Goal: Task Accomplishment & Management: Use online tool/utility

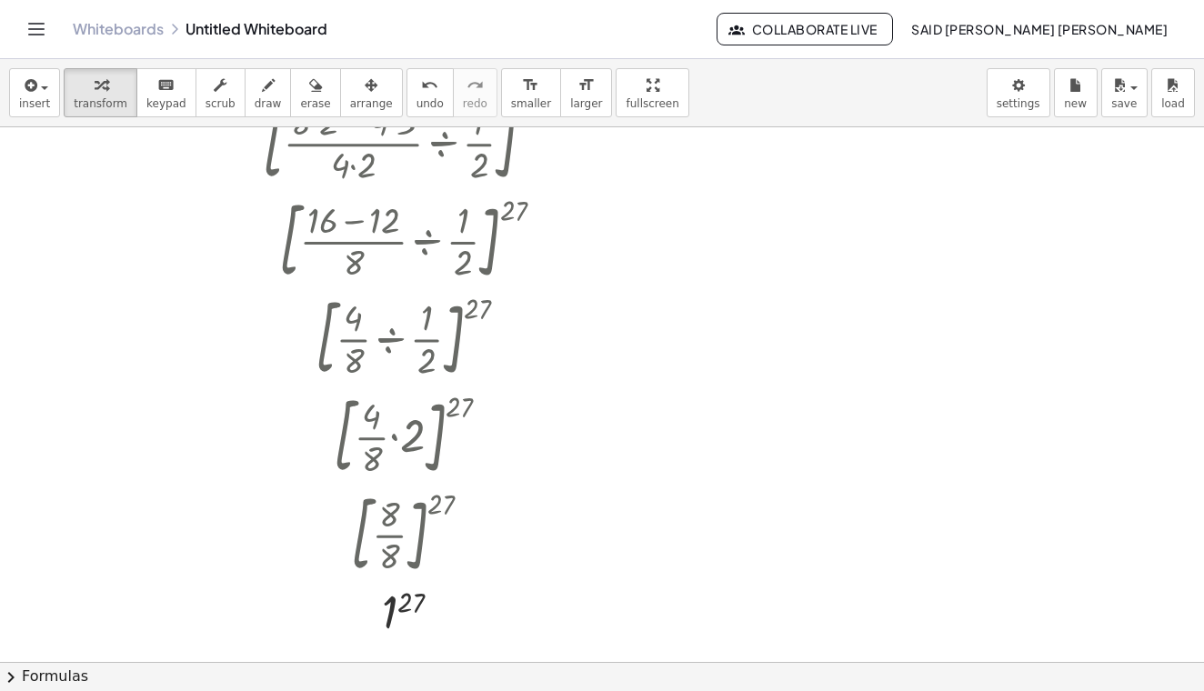
scroll to position [1080, 0]
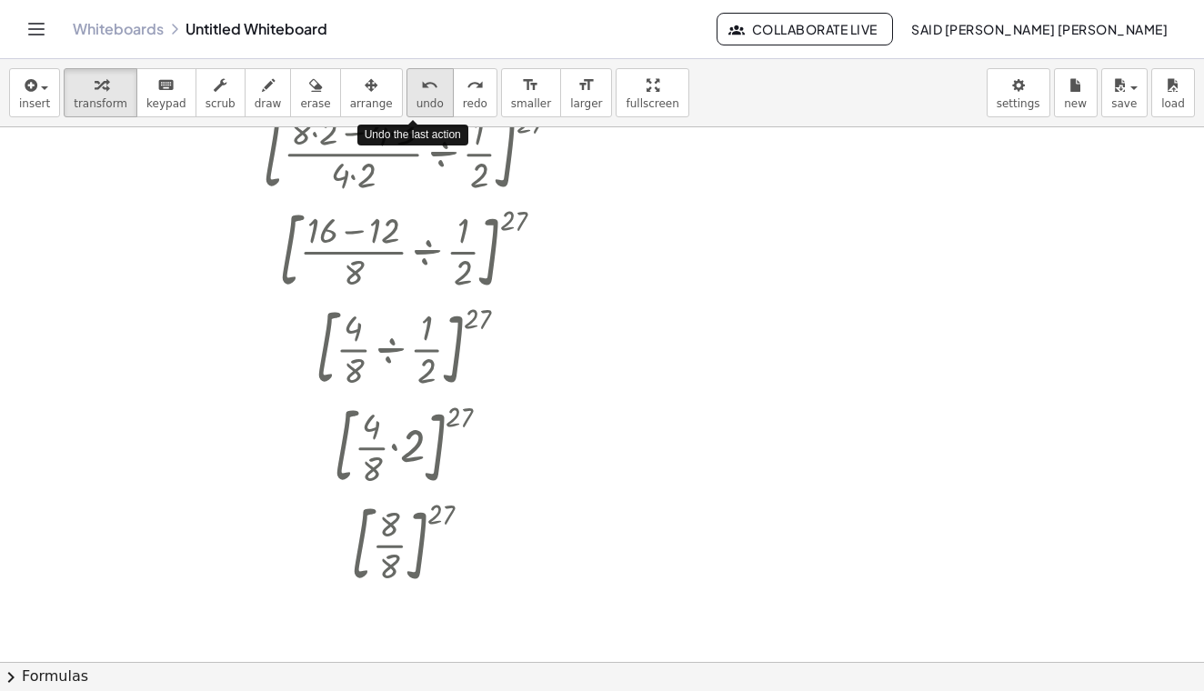
click at [416, 101] on span "undo" at bounding box center [429, 103] width 27 height 13
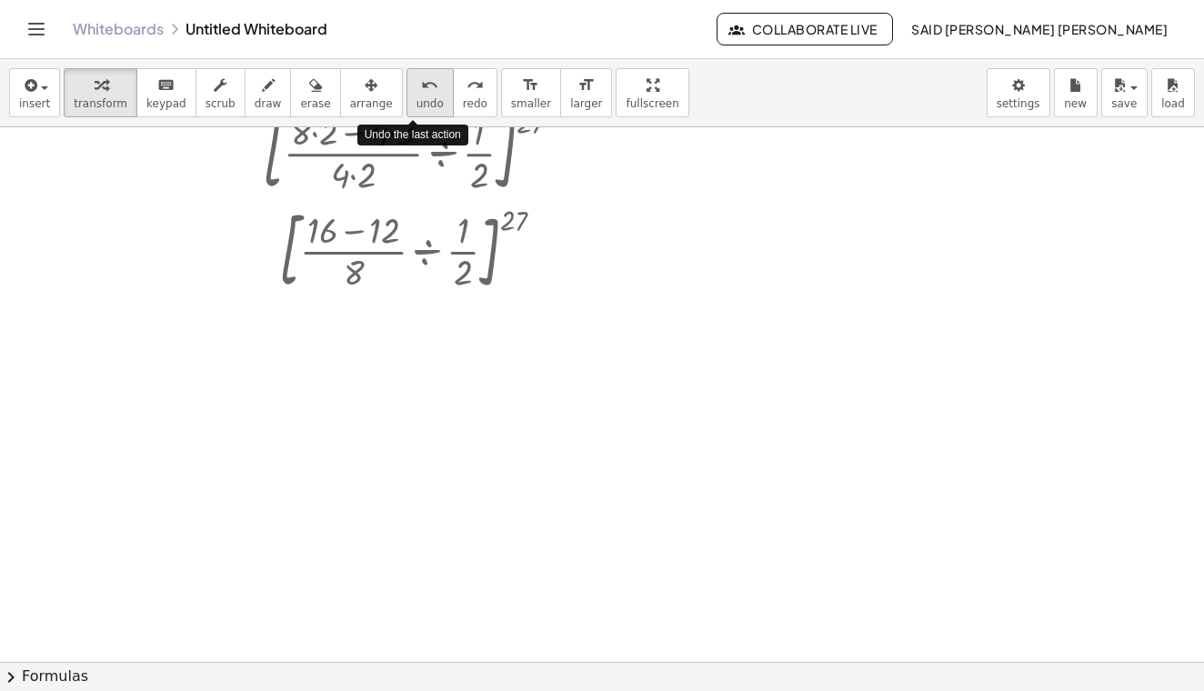
click at [416, 101] on span "undo" at bounding box center [429, 103] width 27 height 13
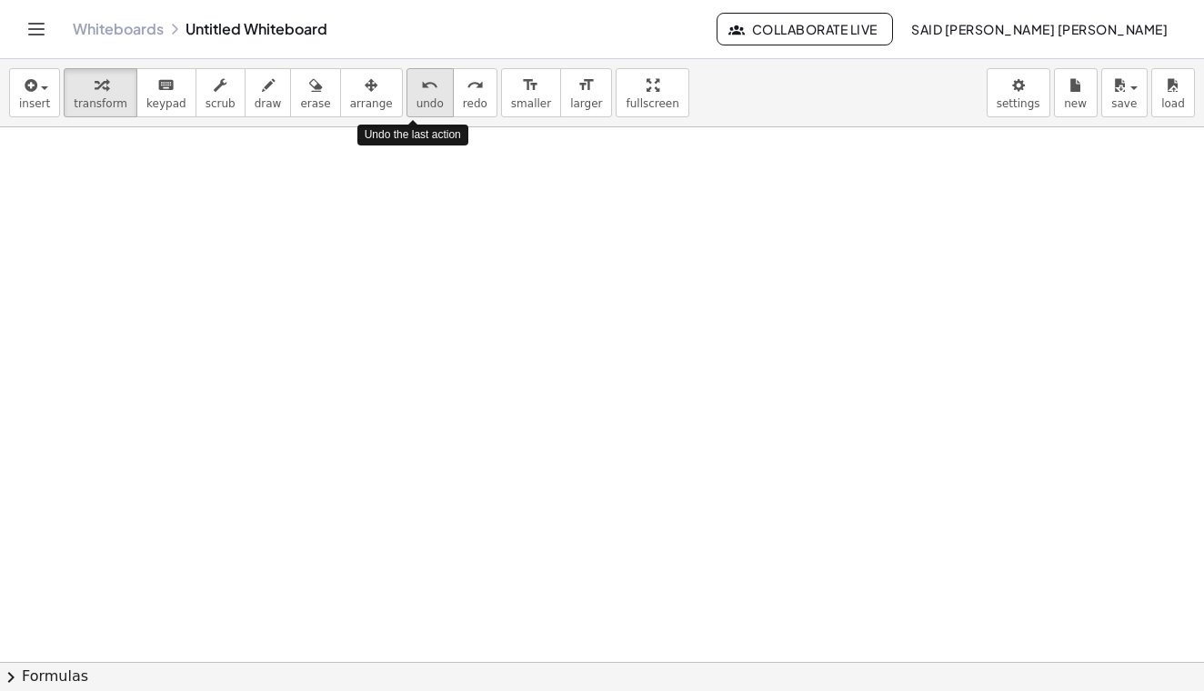
click at [416, 101] on span "undo" at bounding box center [429, 103] width 27 height 13
click at [466, 184] on div at bounding box center [602, 116] width 1204 height 2139
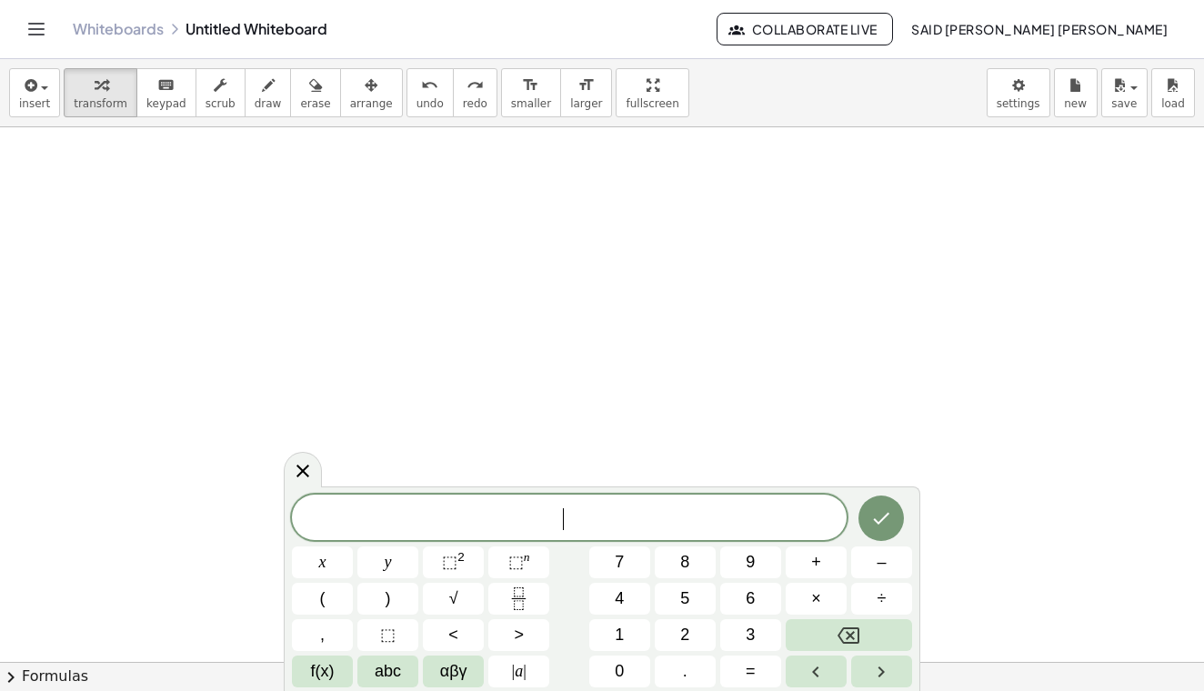
click at [929, 186] on div at bounding box center [602, 116] width 1204 height 2139
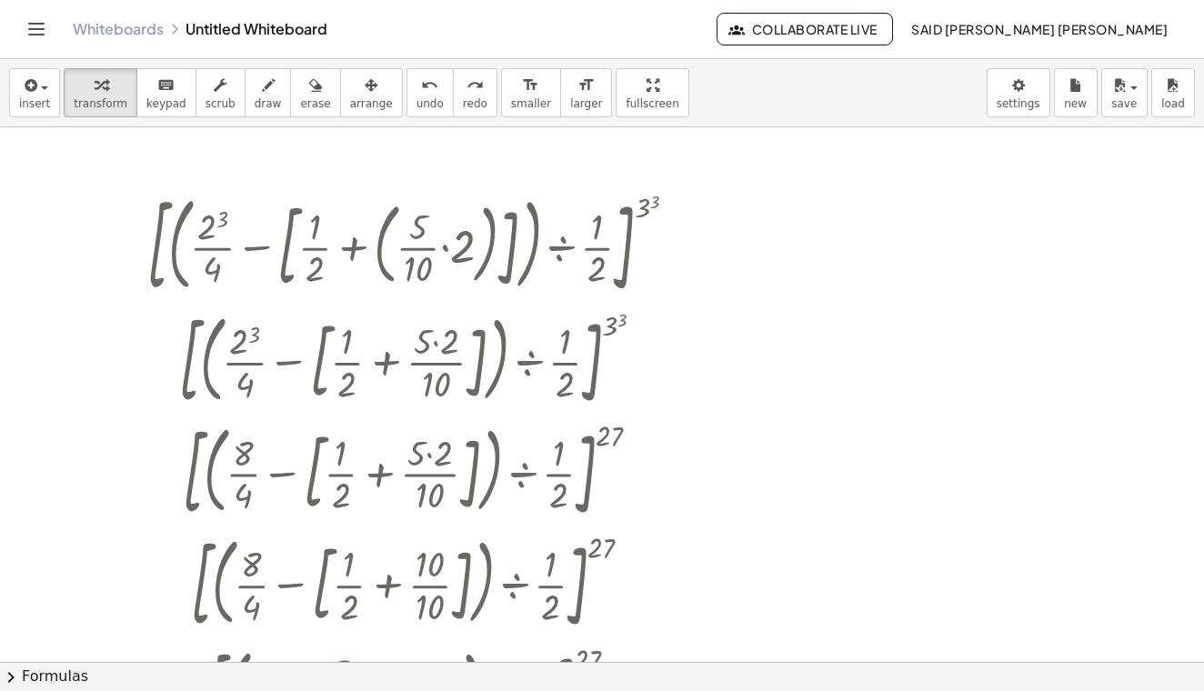
scroll to position [0, 0]
click at [421, 88] on icon "undo" at bounding box center [429, 86] width 17 height 22
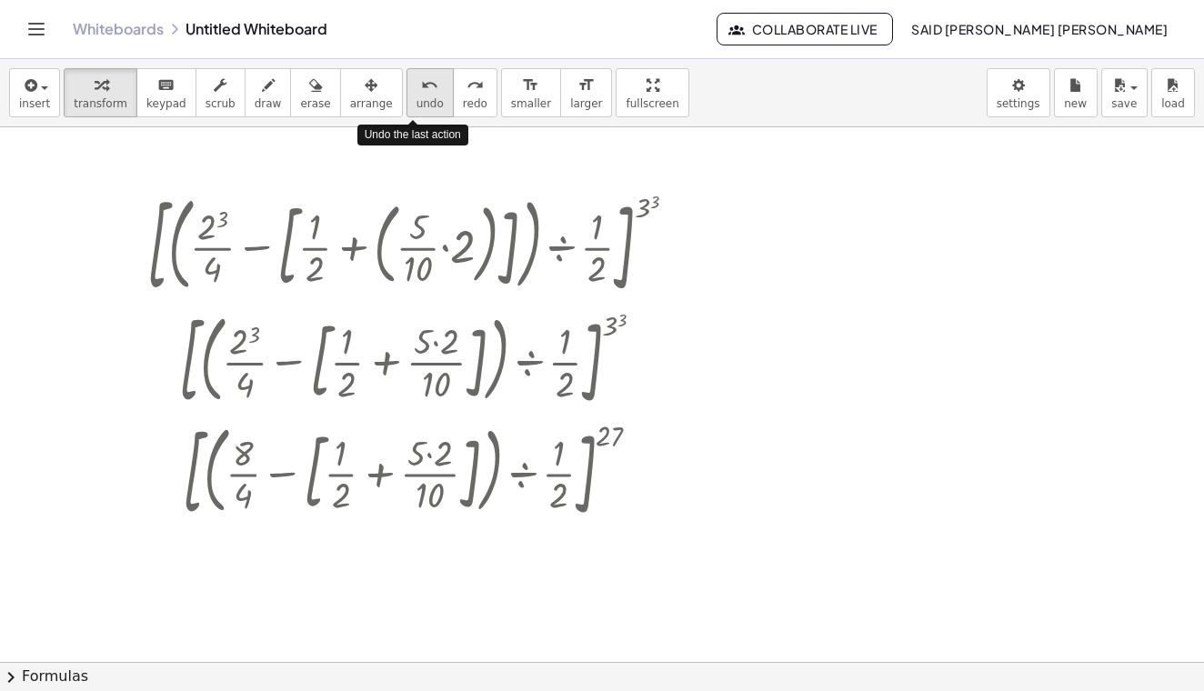
click at [421, 88] on icon "undo" at bounding box center [429, 86] width 17 height 22
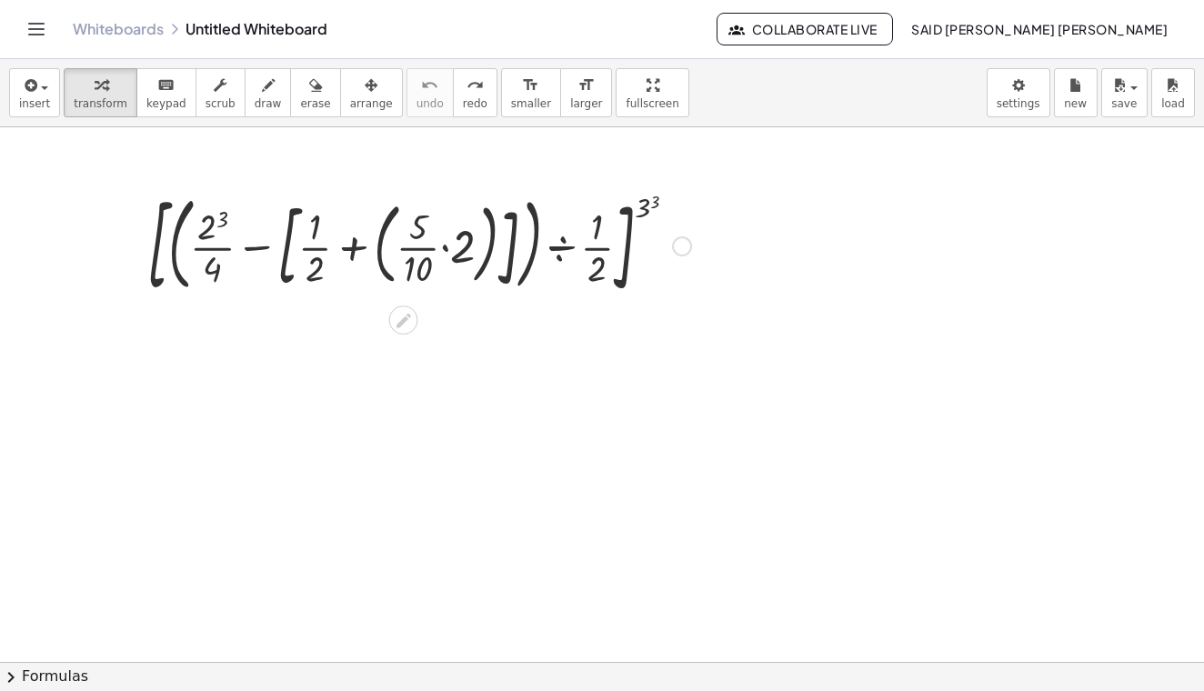
click at [445, 246] on div at bounding box center [419, 245] width 562 height 118
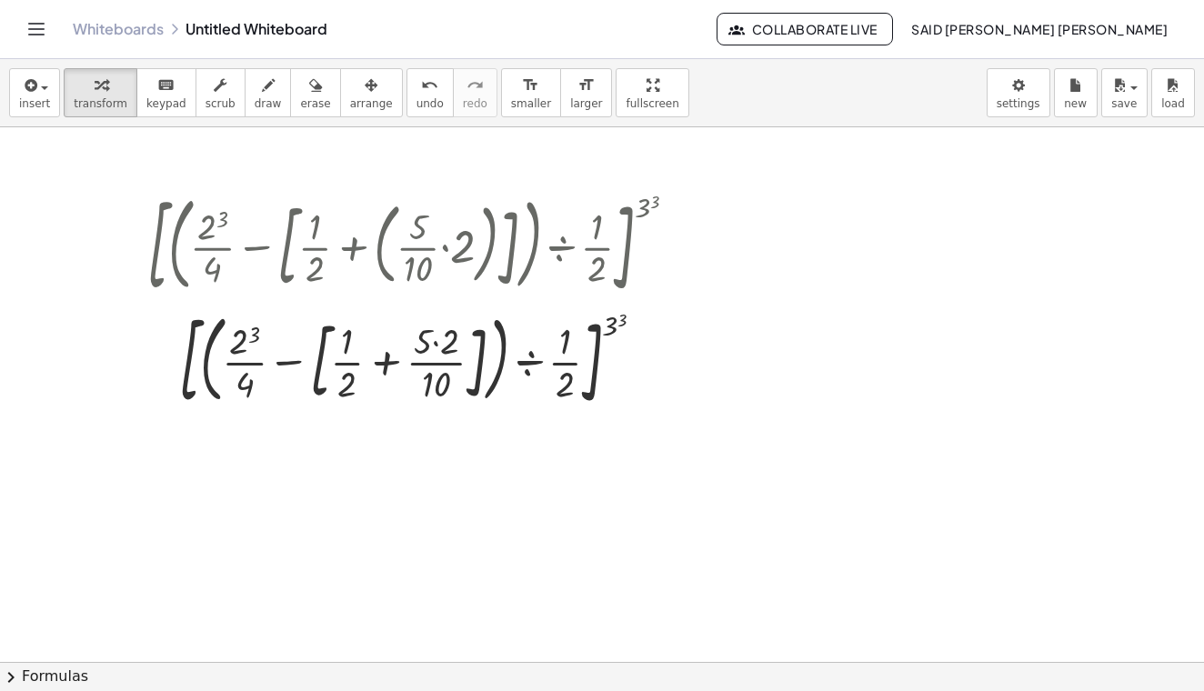
drag, startPoint x: 1, startPoint y: 32, endPoint x: 712, endPoint y: 346, distance: 777.6
click at [712, 346] on div at bounding box center [602, 661] width 1204 height 1069
click at [440, 341] on div at bounding box center [419, 360] width 562 height 112
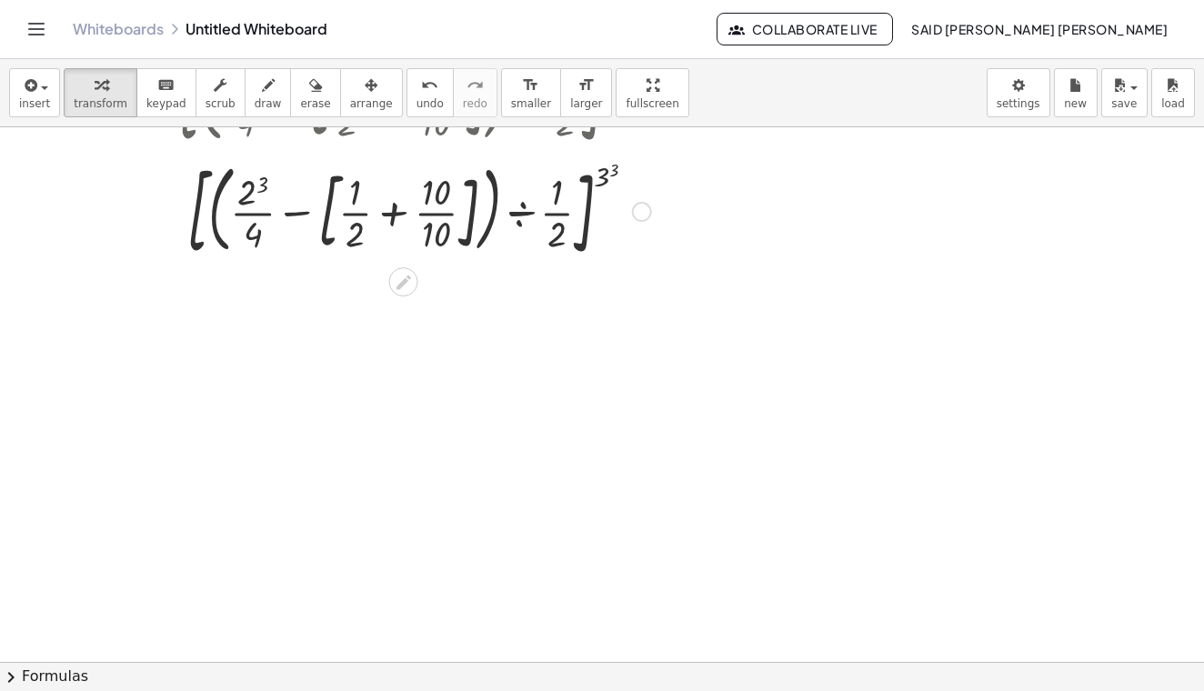
scroll to position [264, 0]
click at [436, 207] on div at bounding box center [419, 208] width 562 height 112
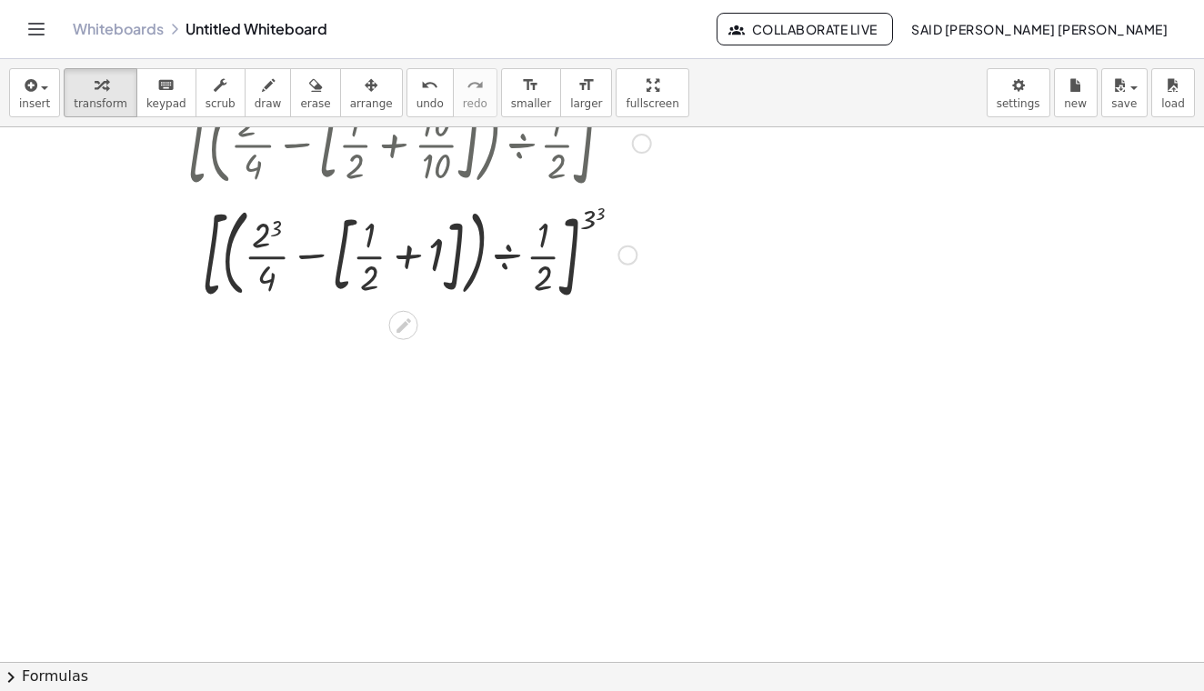
scroll to position [340, 0]
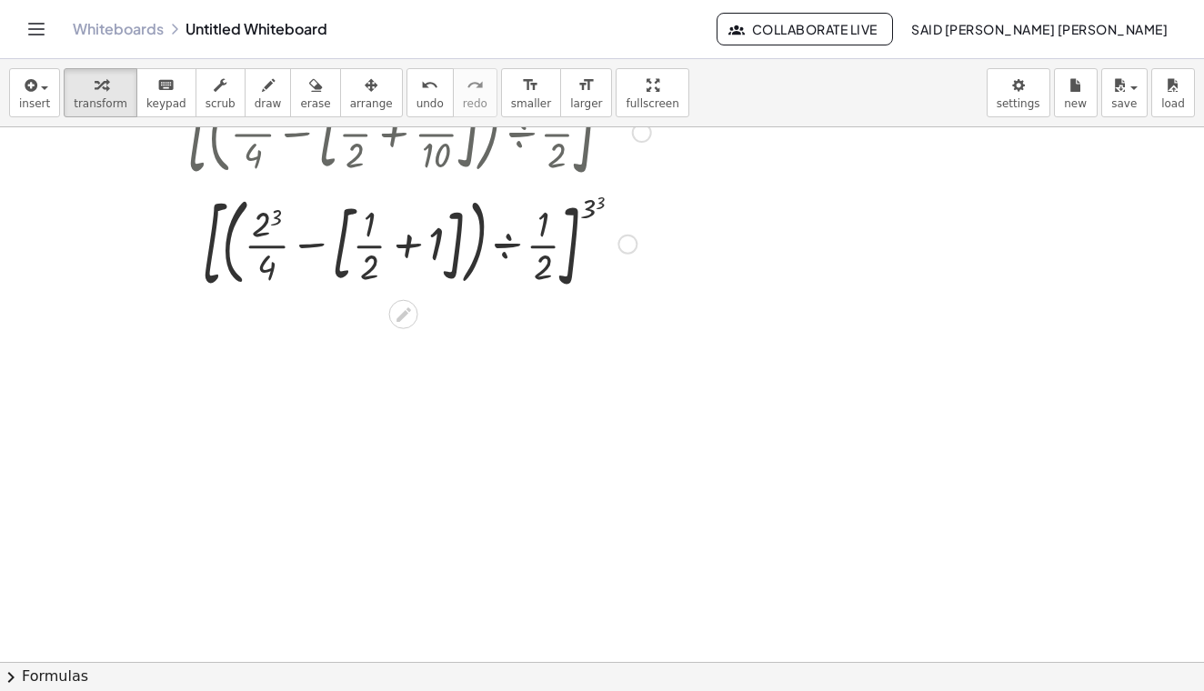
click at [410, 238] on div at bounding box center [419, 242] width 562 height 112
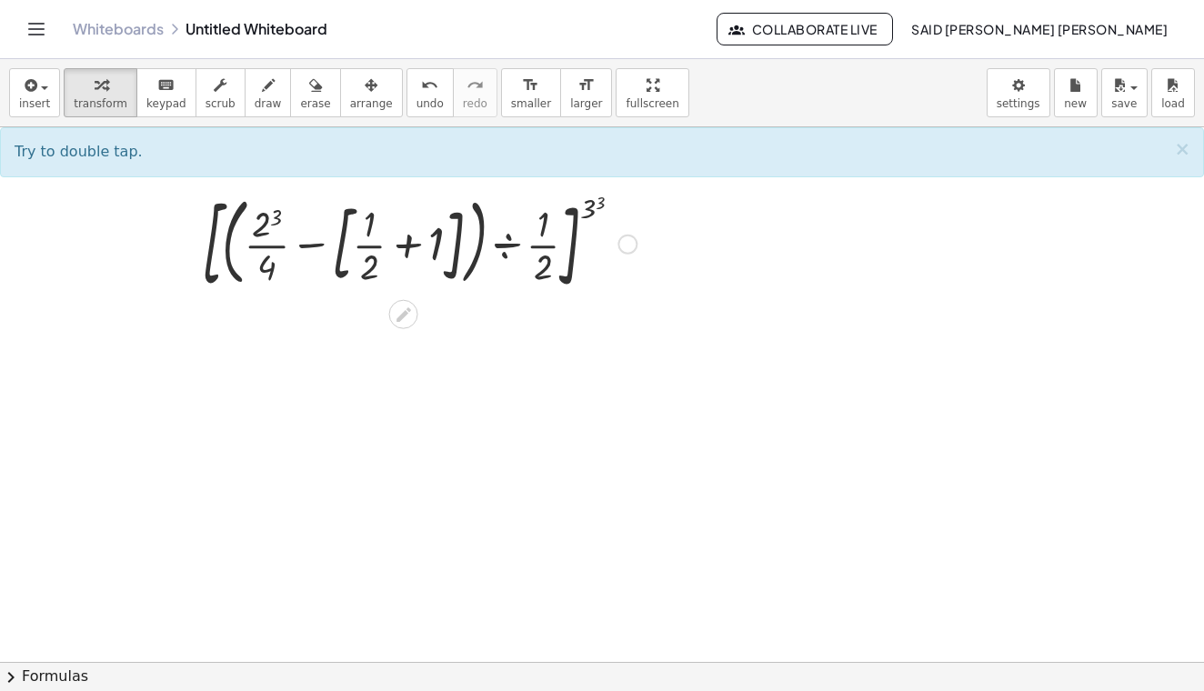
click at [410, 238] on div at bounding box center [419, 242] width 562 height 112
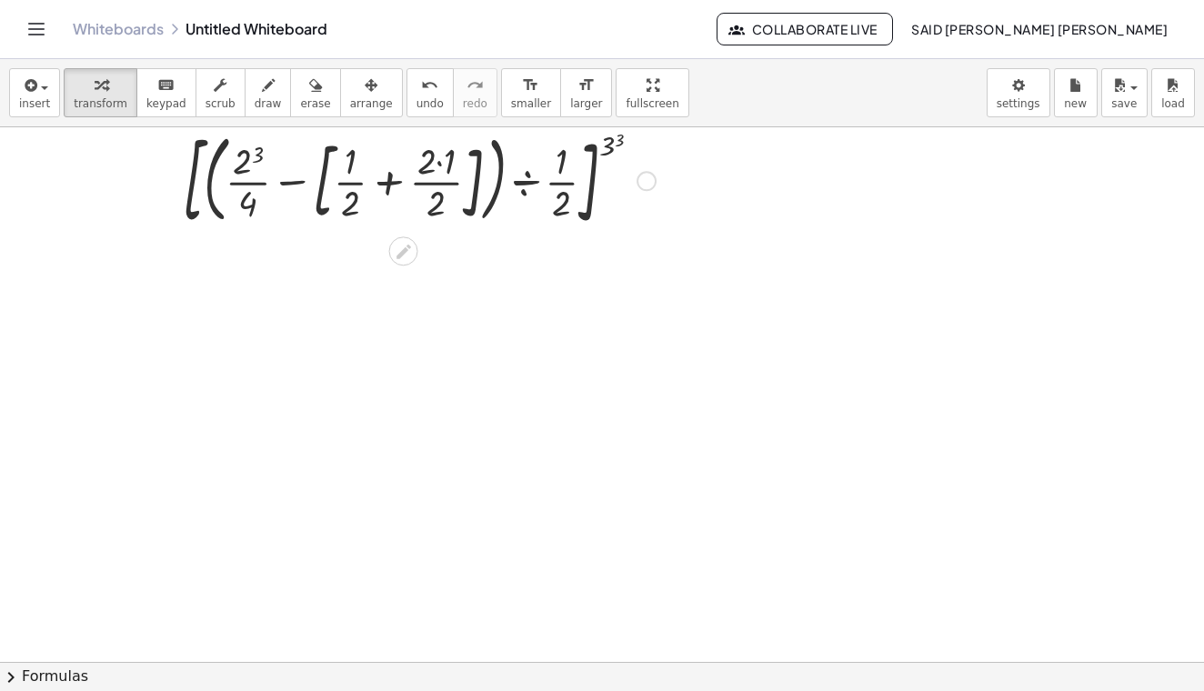
scroll to position [535, 0]
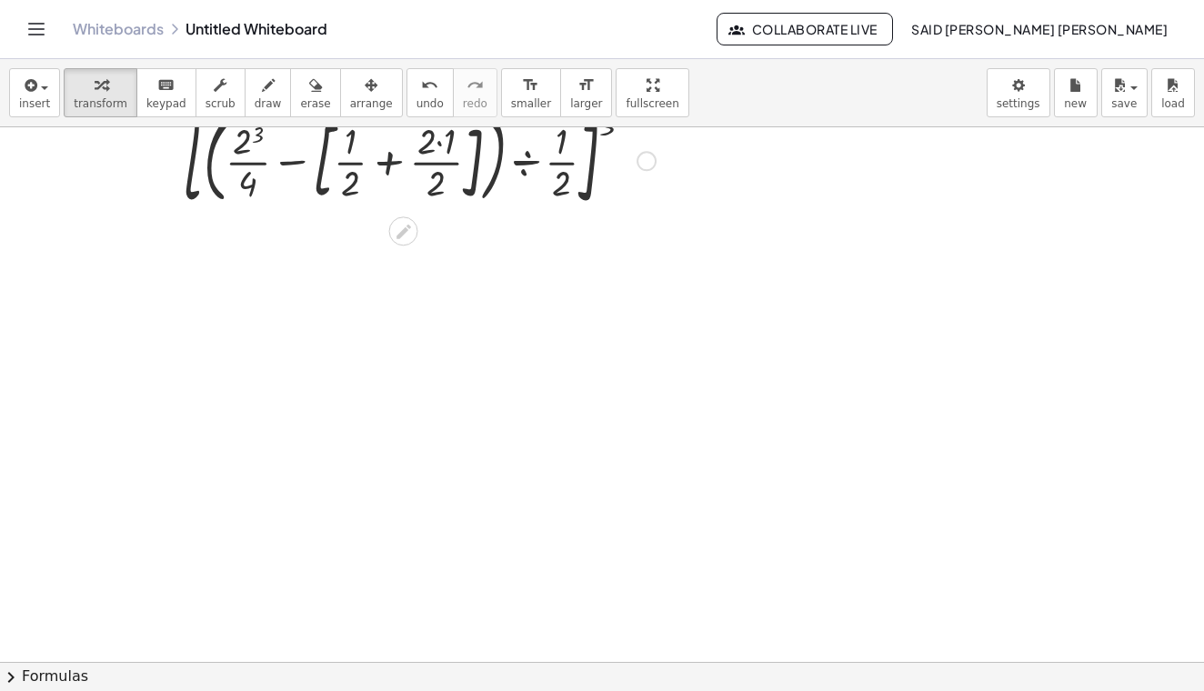
click at [383, 161] on div at bounding box center [419, 160] width 562 height 112
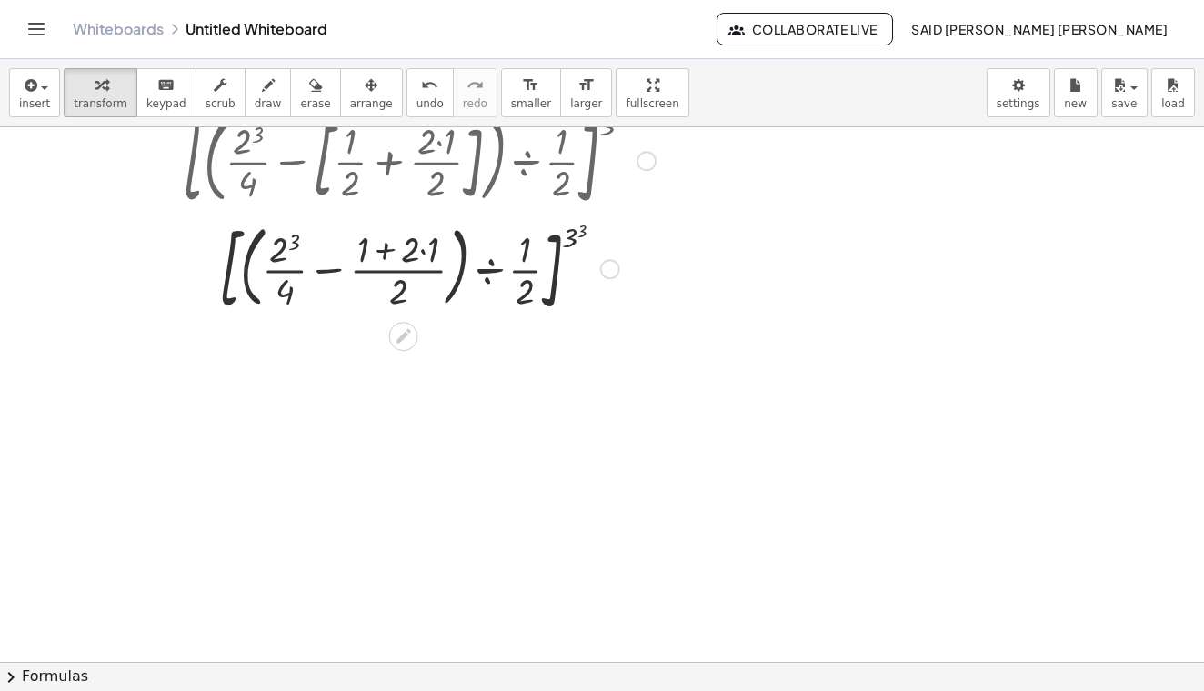
click at [394, 254] on div at bounding box center [419, 268] width 562 height 105
click at [425, 256] on div at bounding box center [419, 268] width 562 height 105
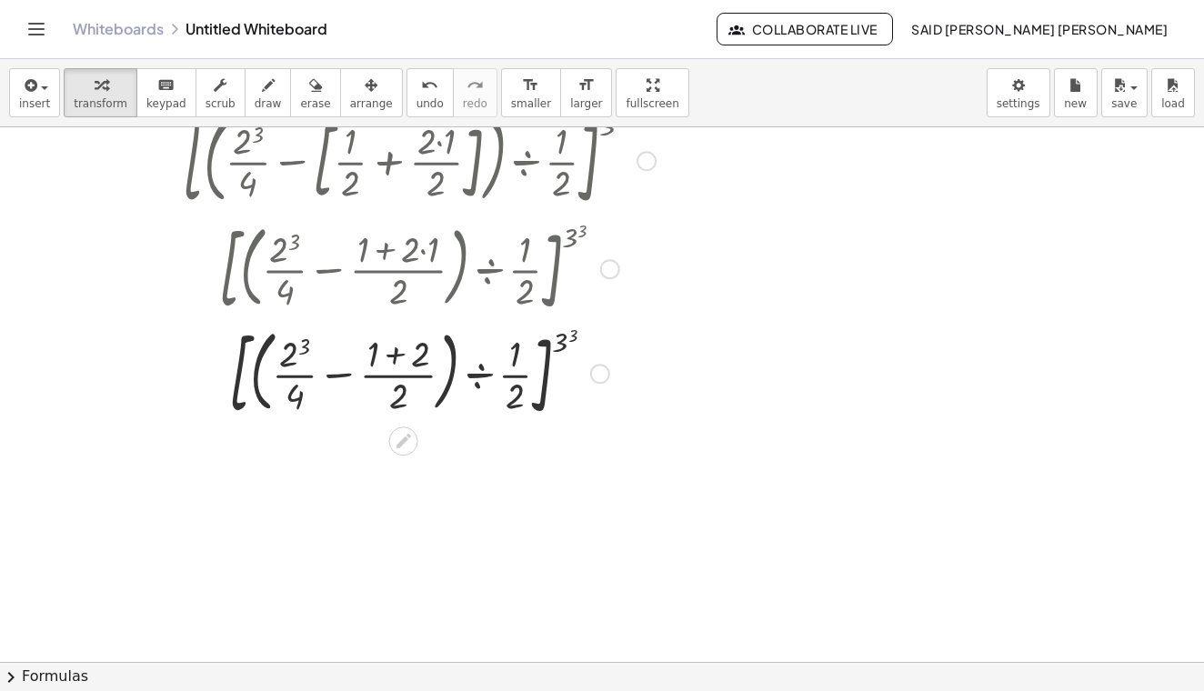
click at [396, 353] on div at bounding box center [419, 372] width 562 height 105
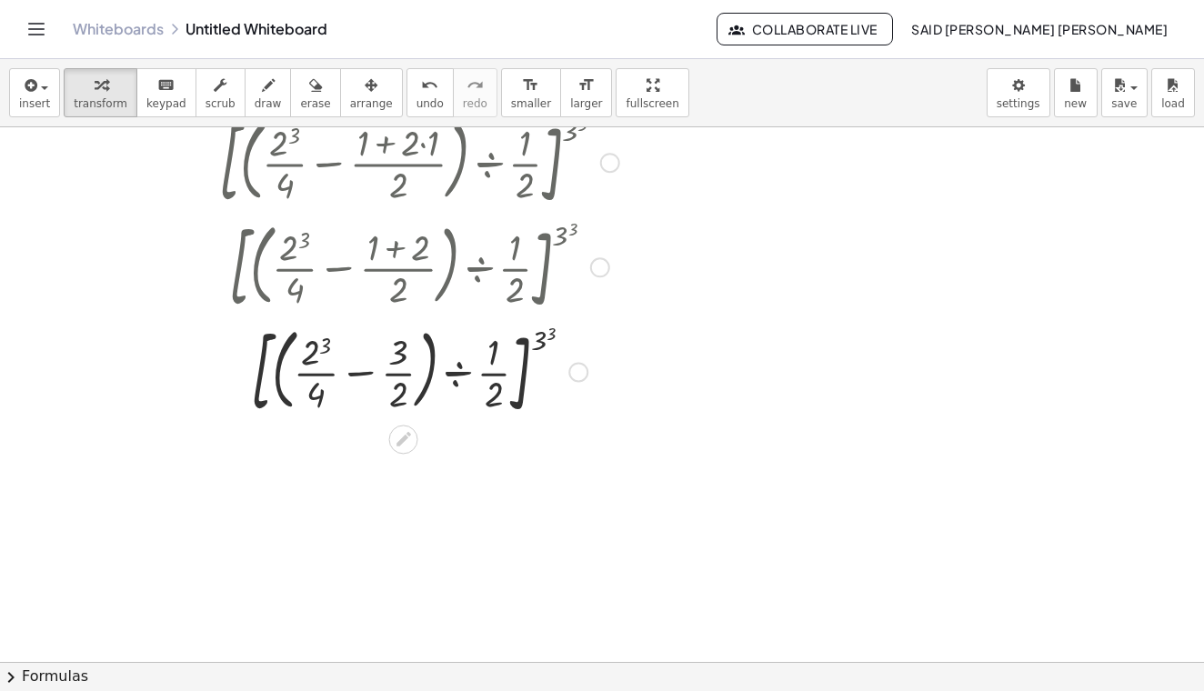
scroll to position [681, 0]
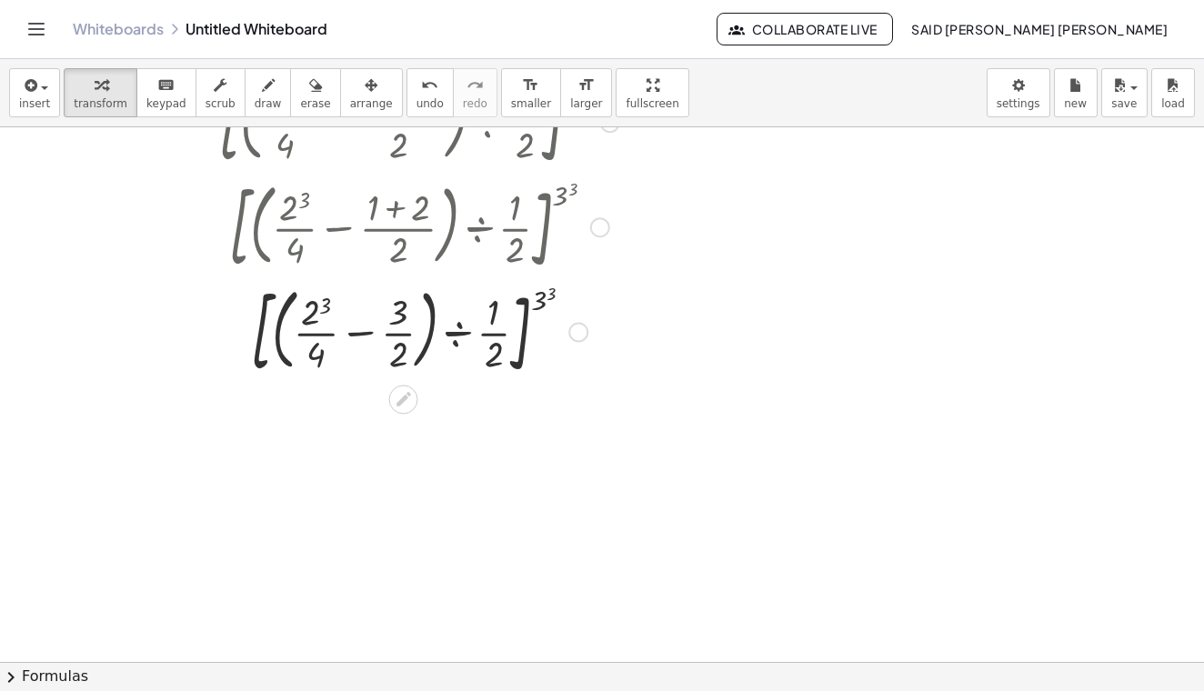
click at [316, 306] on div at bounding box center [419, 330] width 562 height 105
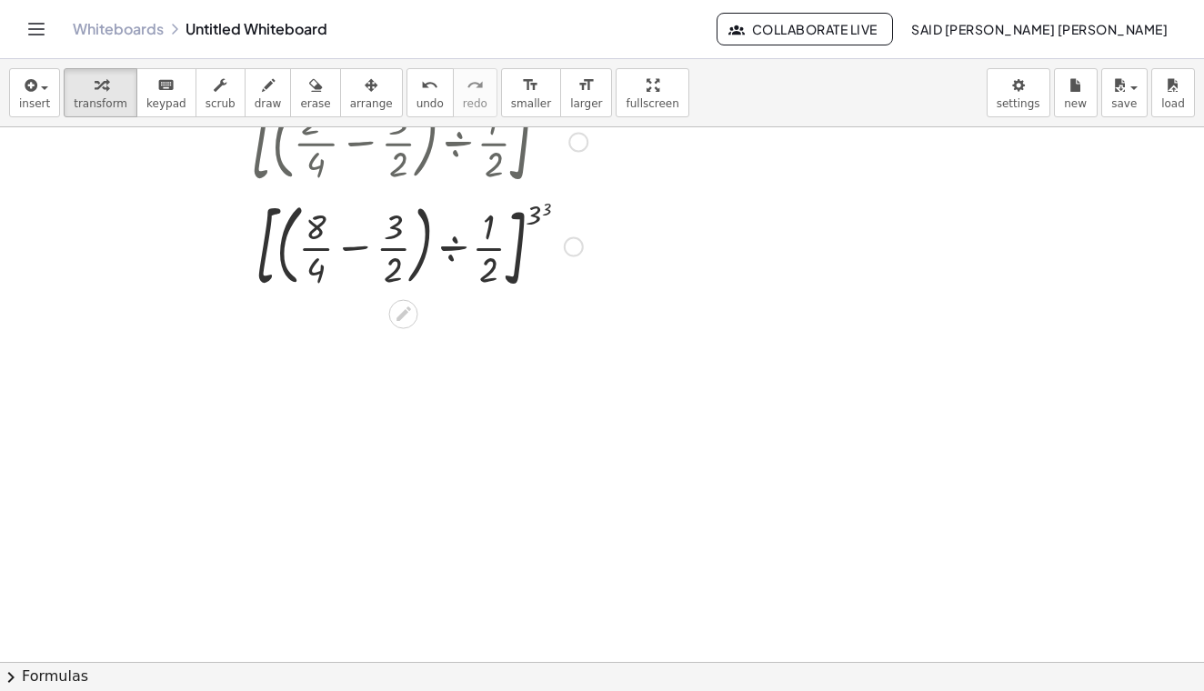
scroll to position [874, 0]
click at [359, 247] on div at bounding box center [419, 242] width 562 height 105
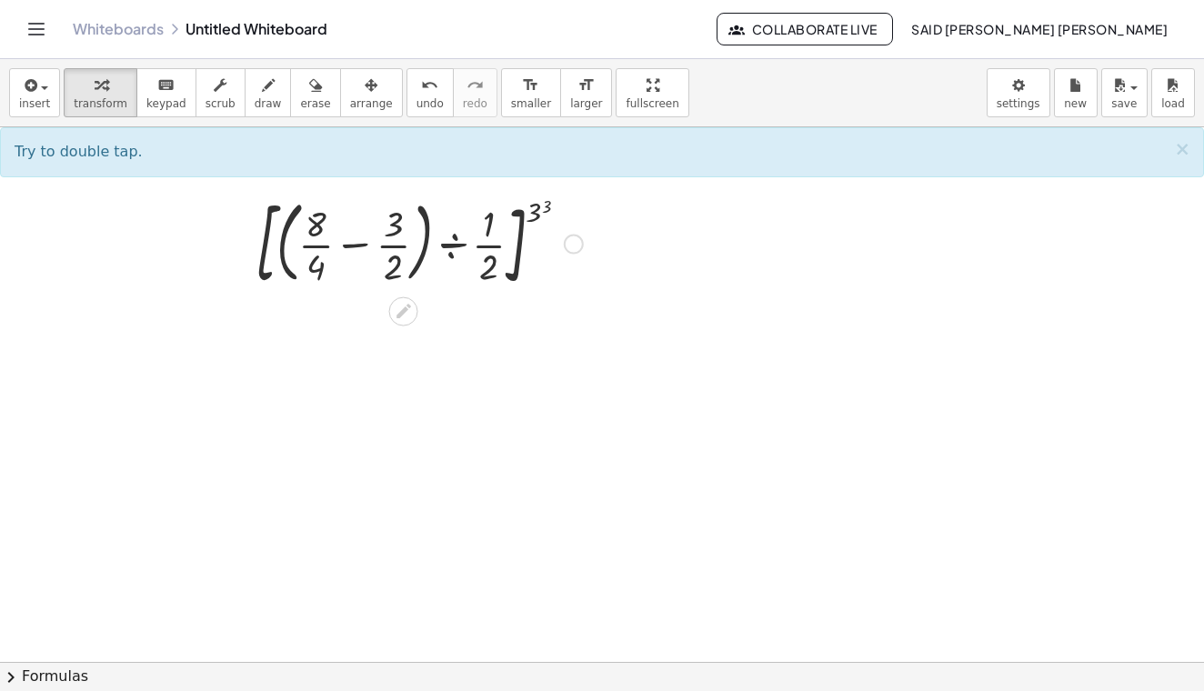
click at [359, 247] on div at bounding box center [419, 242] width 562 height 105
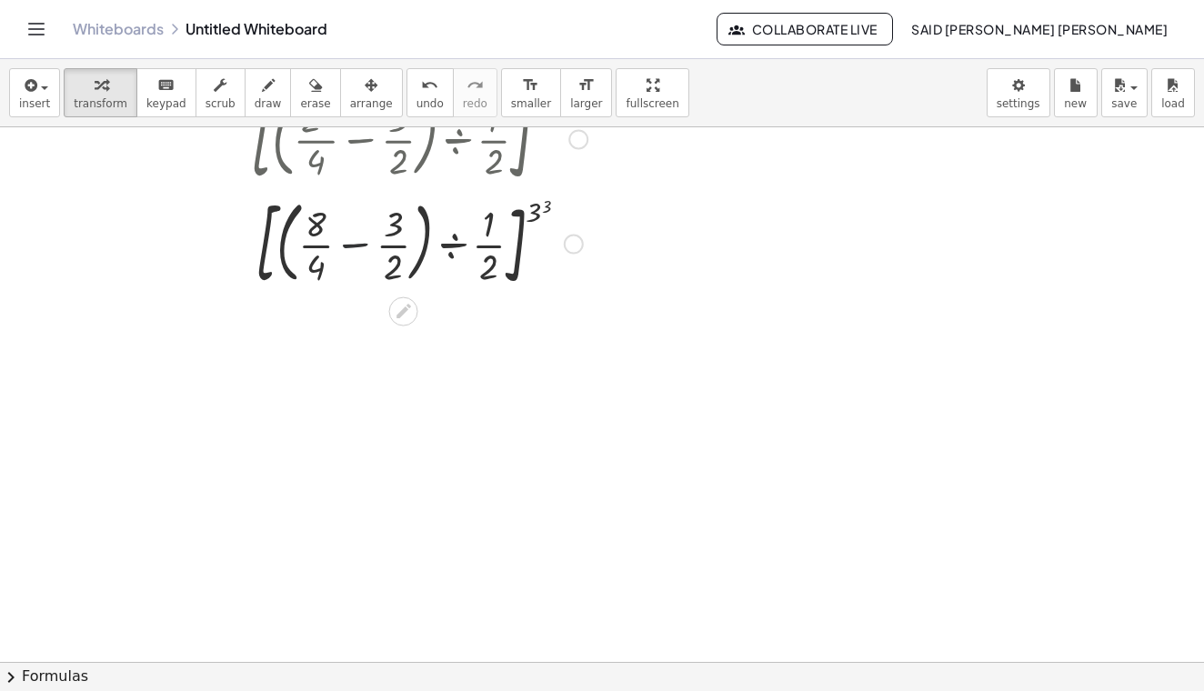
click at [359, 247] on div at bounding box center [419, 242] width 562 height 105
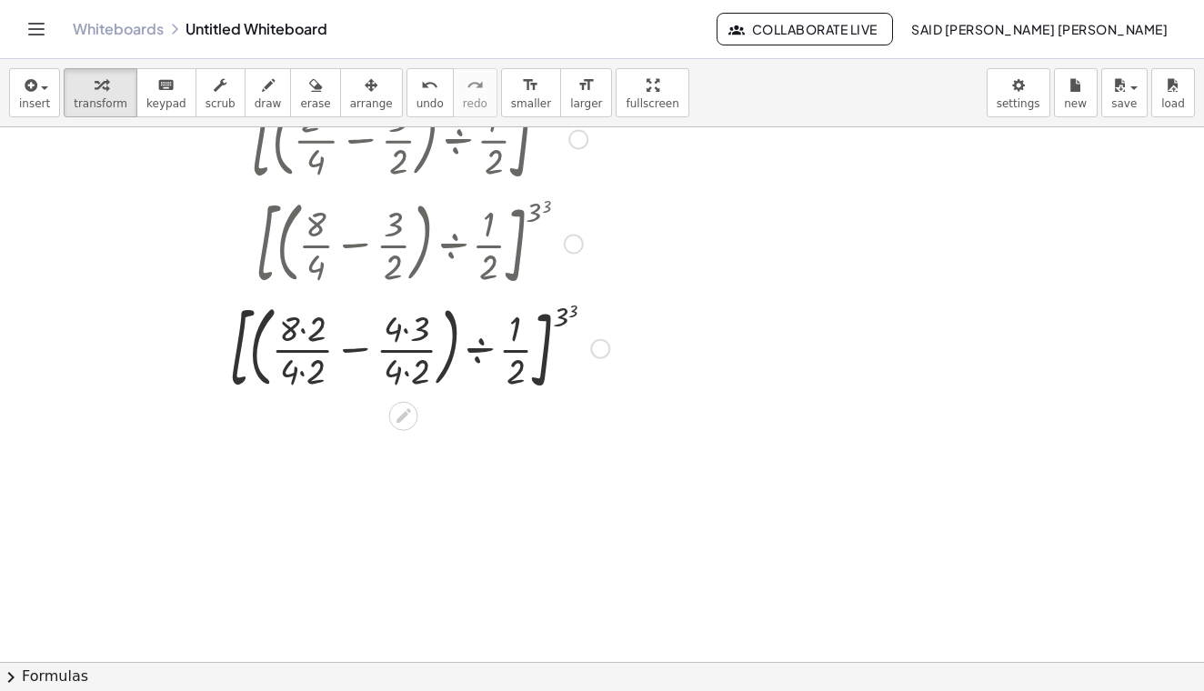
click at [353, 362] on div at bounding box center [419, 347] width 562 height 105
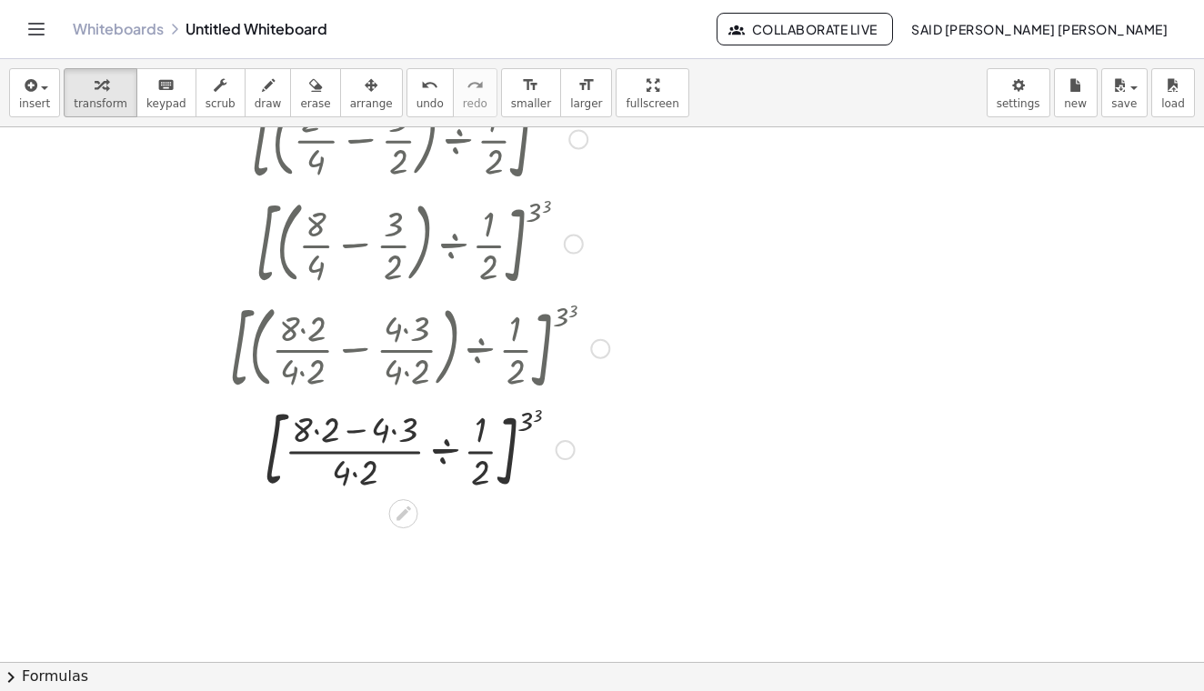
click at [348, 432] on div at bounding box center [419, 448] width 562 height 98
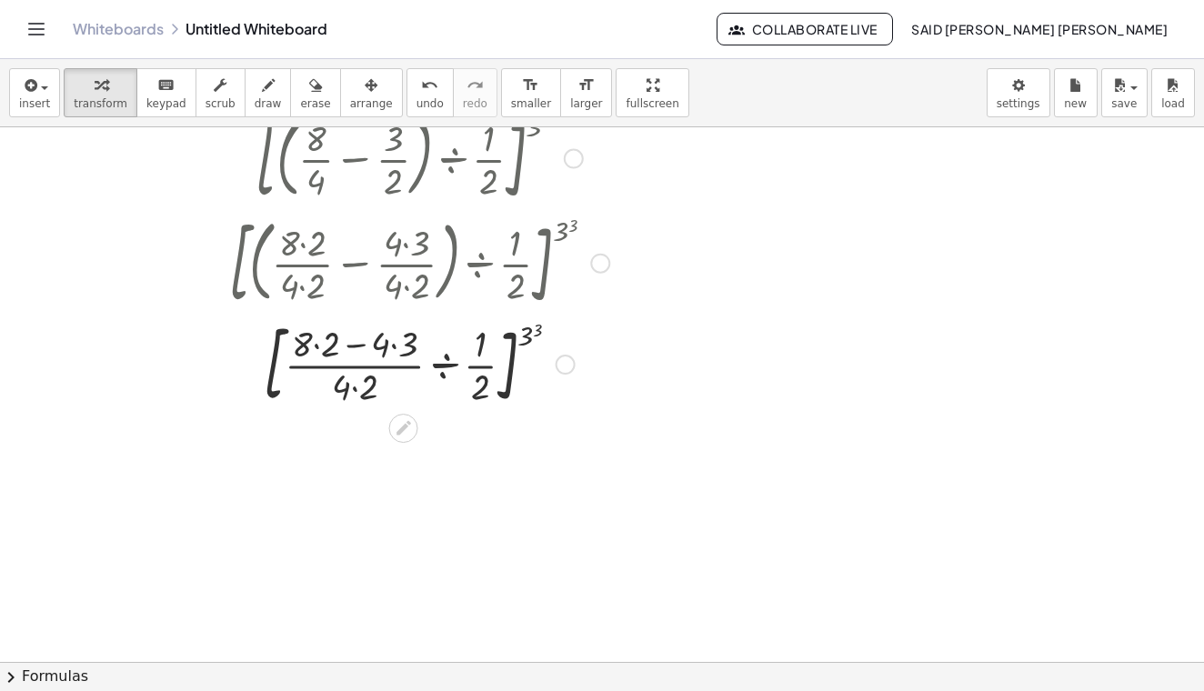
scroll to position [1007, 0]
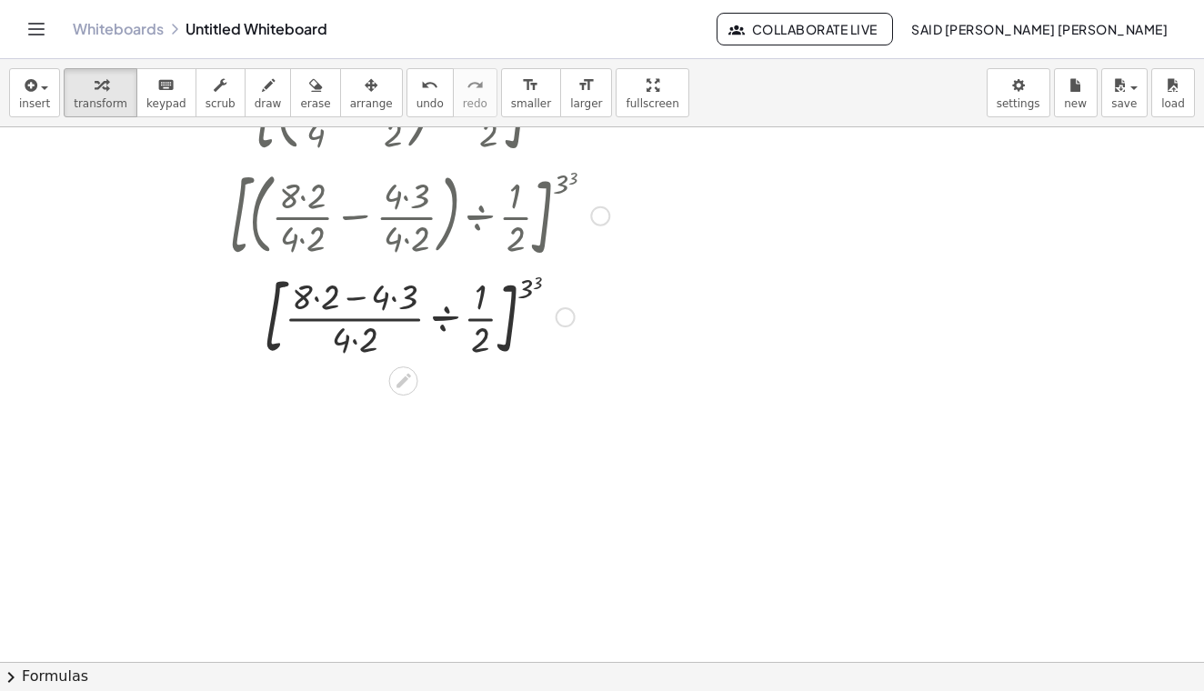
click at [314, 289] on div at bounding box center [419, 315] width 562 height 98
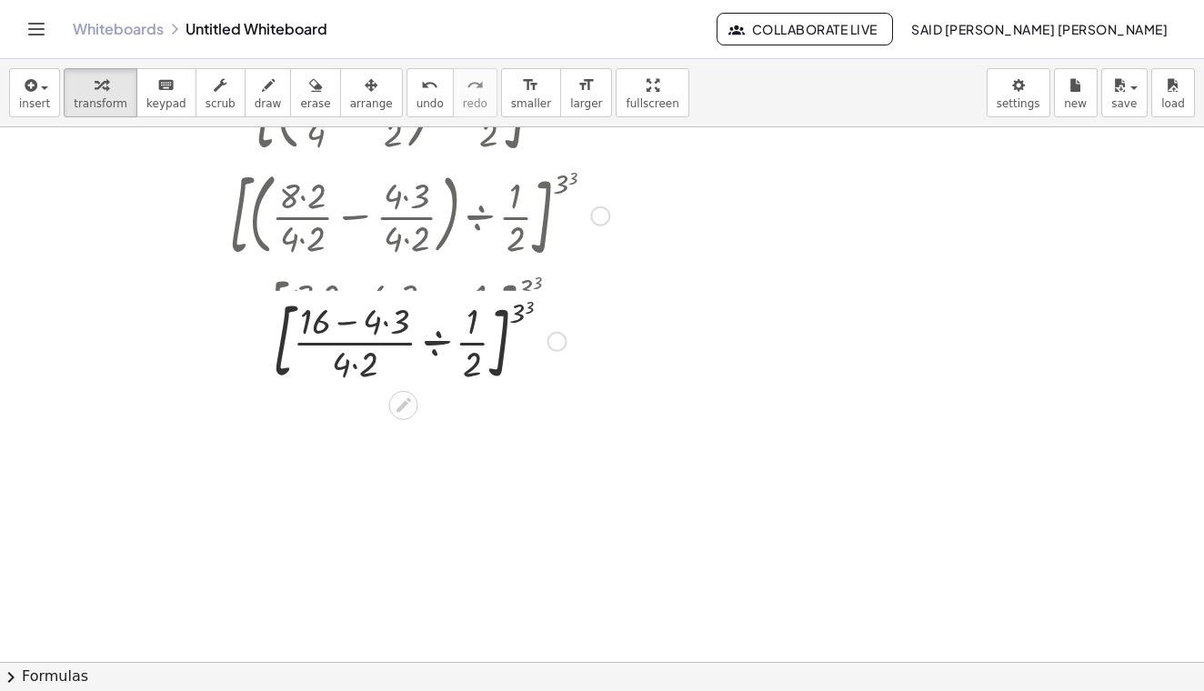
click at [394, 299] on div at bounding box center [419, 315] width 578 height 98
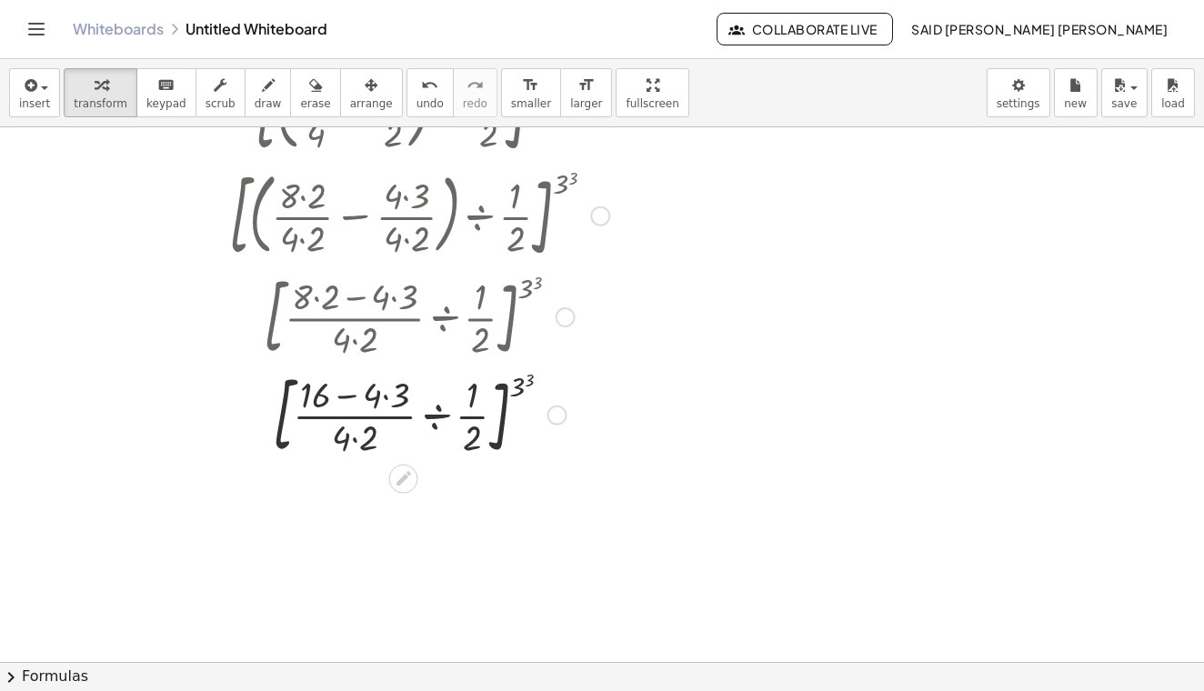
click at [386, 410] on div at bounding box center [419, 414] width 562 height 98
click at [355, 402] on div at bounding box center [419, 414] width 562 height 98
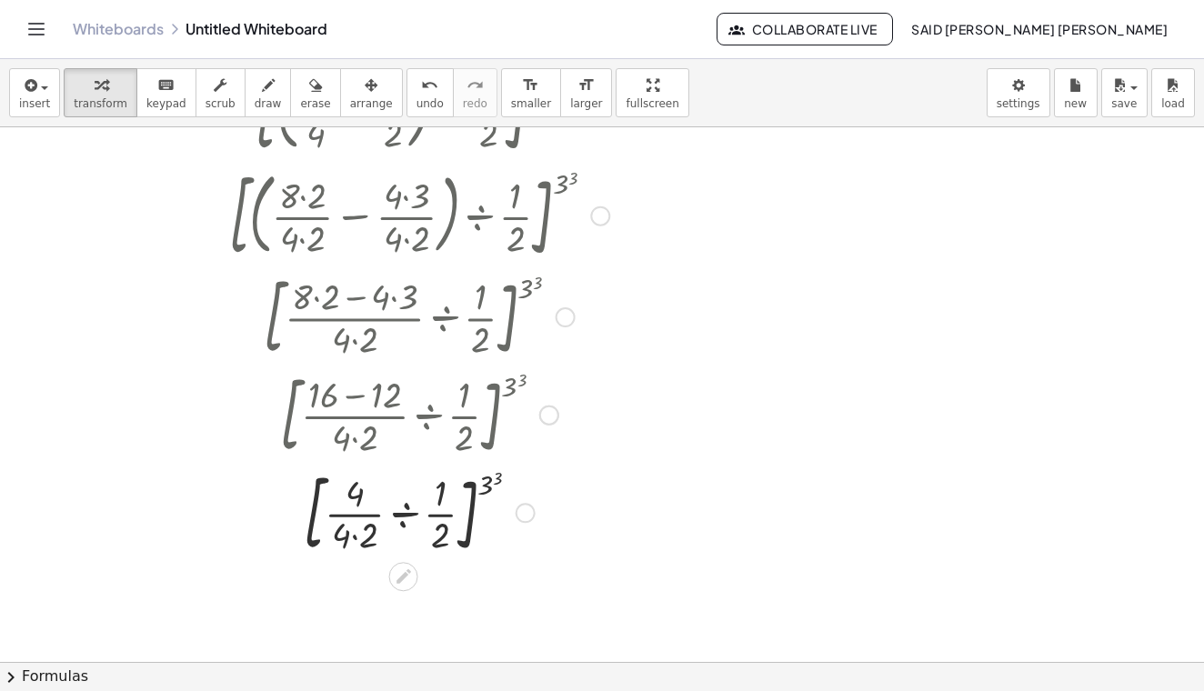
click at [350, 537] on div at bounding box center [419, 512] width 562 height 98
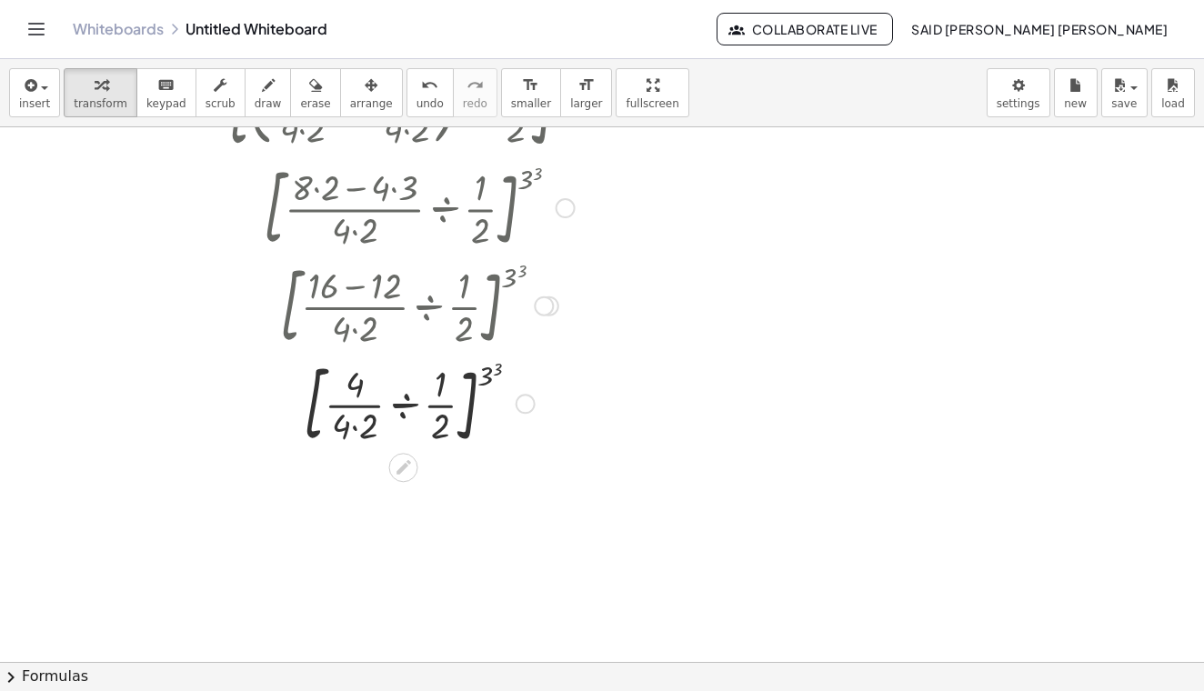
scroll to position [1123, 0]
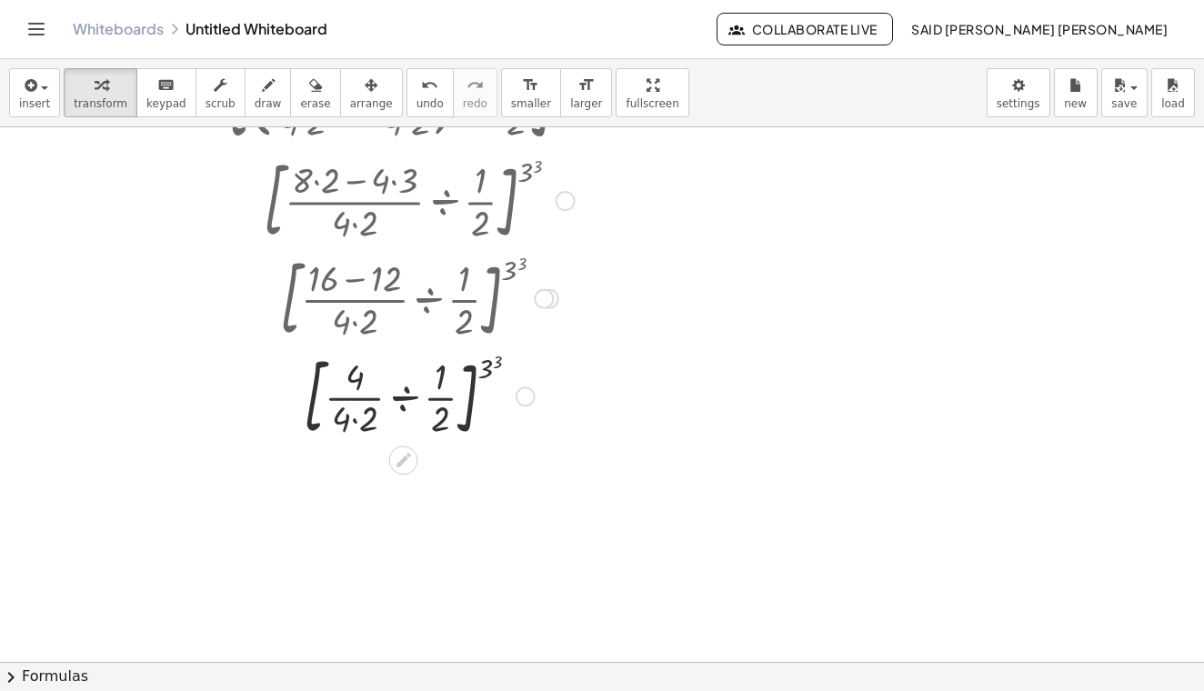
click at [353, 417] on div at bounding box center [419, 395] width 562 height 98
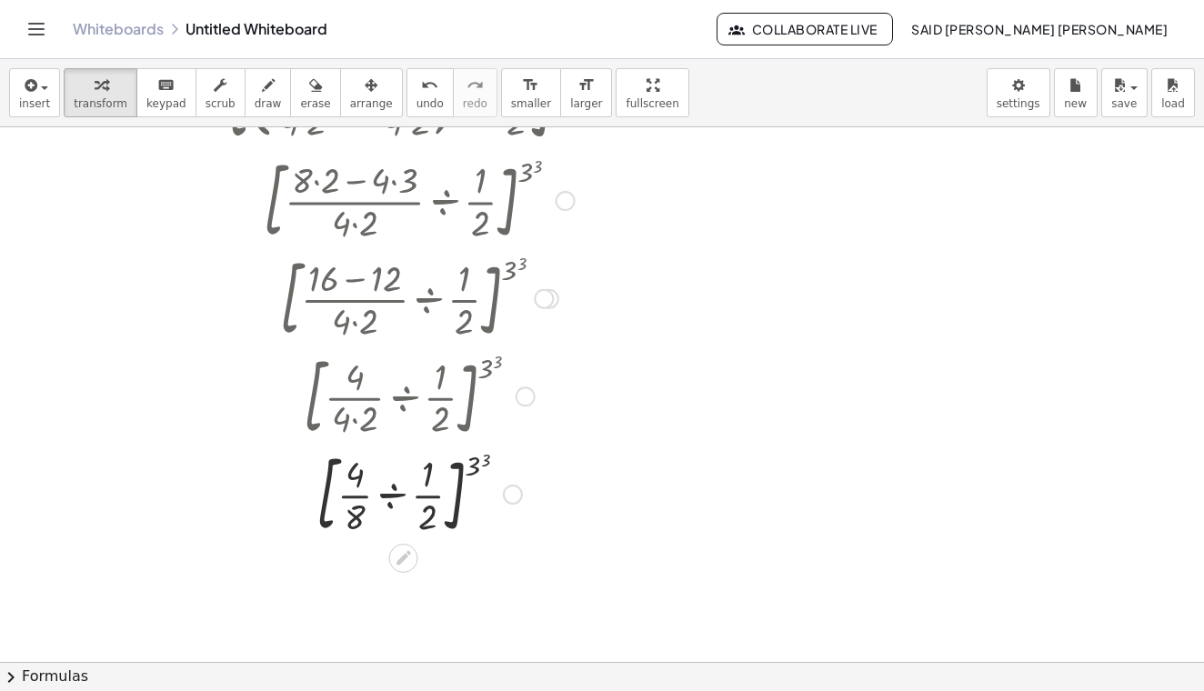
click at [389, 497] on div at bounding box center [419, 493] width 562 height 98
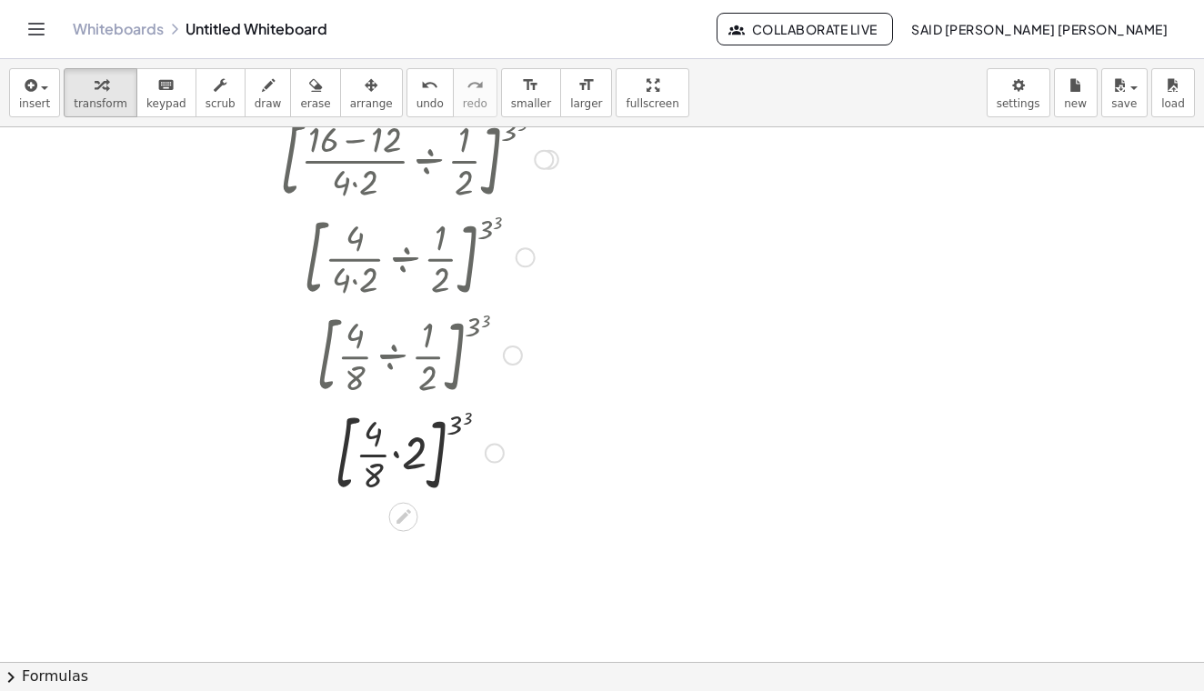
scroll to position [1266, 0]
click at [396, 454] on div at bounding box center [419, 448] width 562 height 98
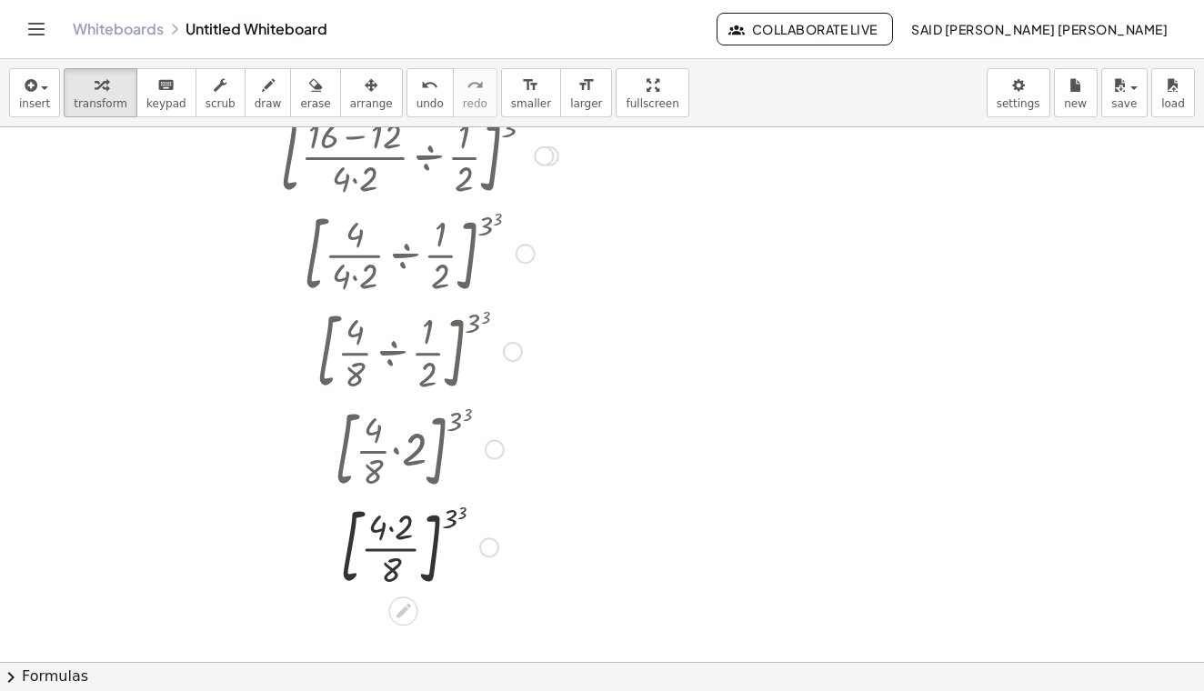
click at [388, 530] on div at bounding box center [419, 545] width 562 height 98
click at [393, 554] on div at bounding box center [419, 545] width 562 height 98
click at [396, 608] on div at bounding box center [419, 625] width 562 height 60
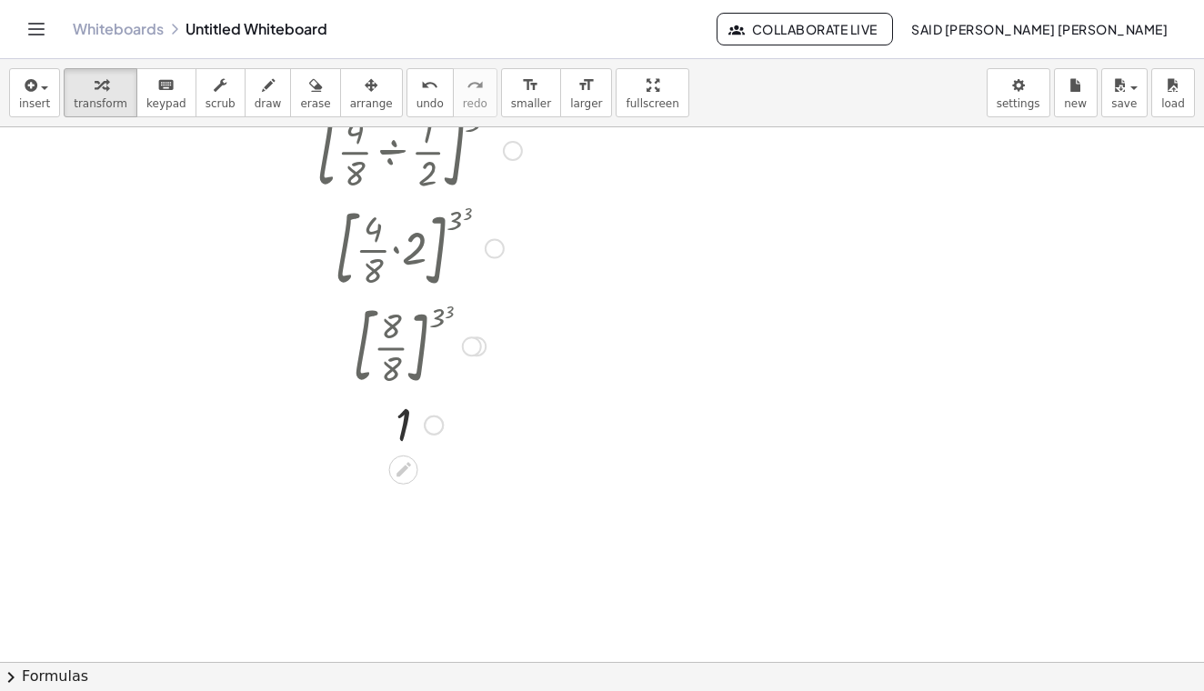
scroll to position [1469, 0]
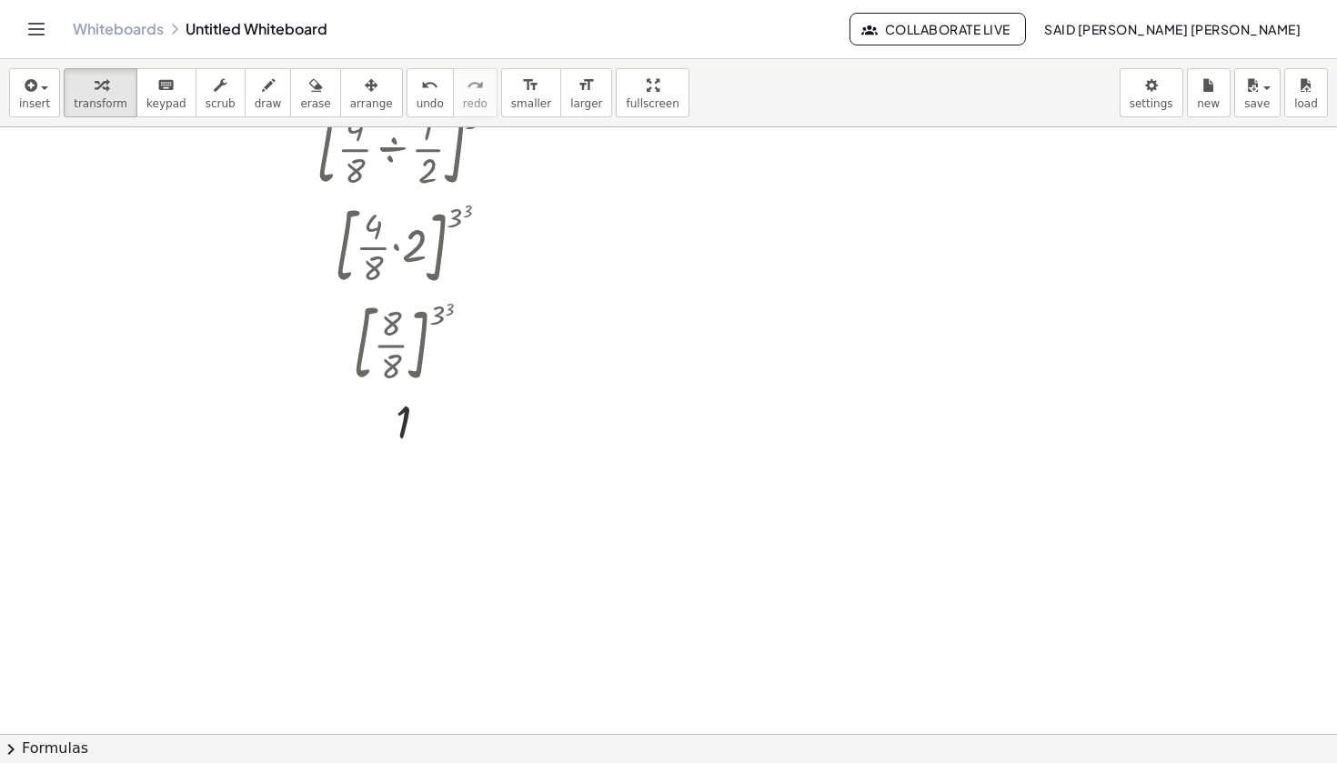
click at [658, 1] on div "Whiteboards Untitled Whiteboard Collaborate Live Said [PERSON_NAME] [PERSON_NAM…" at bounding box center [668, 29] width 1293 height 58
